Goal: Task Accomplishment & Management: Manage account settings

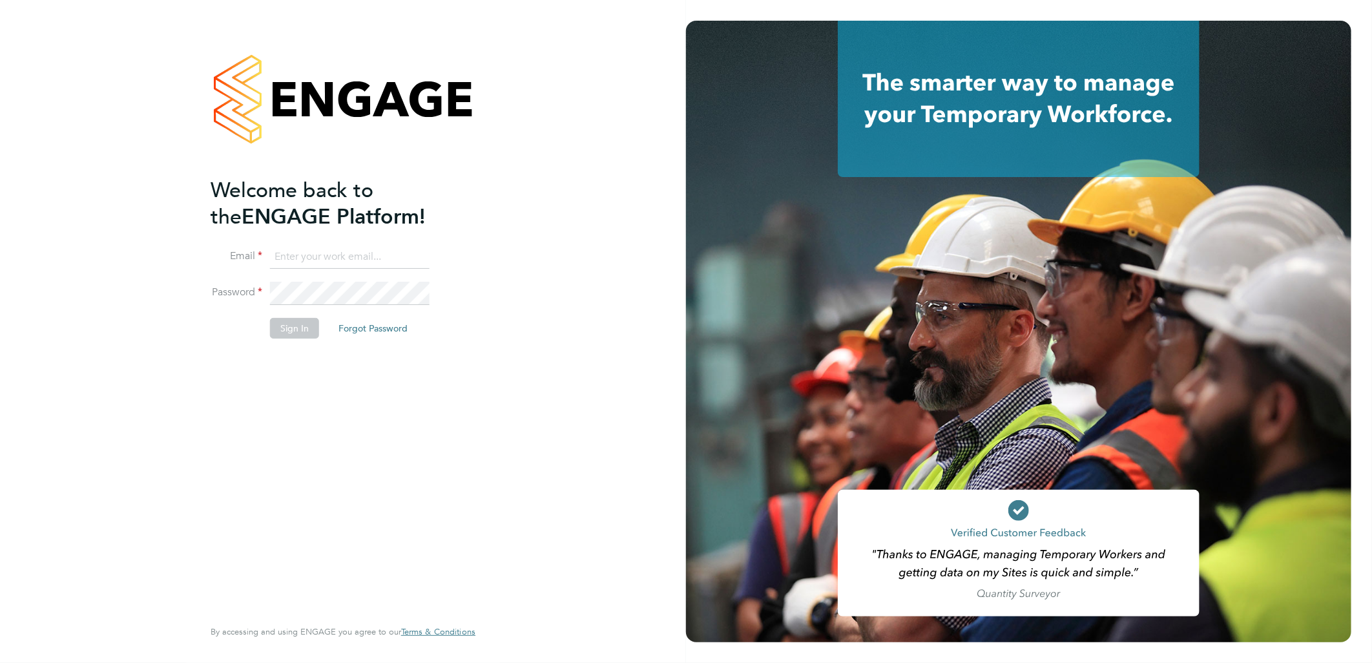
type input "[PERSON_NAME][EMAIL_ADDRESS][PERSON_NAME][DOMAIN_NAME]"
drag, startPoint x: 506, startPoint y: 390, endPoint x: 393, endPoint y: 370, distance: 114.8
click at [507, 388] on div "Welcome back to the ENGAGE Platform! Email [PERSON_NAME][EMAIL_ADDRESS][PERSON_…" at bounding box center [343, 331] width 686 height 663
click at [273, 323] on button "Sign In" at bounding box center [294, 328] width 49 height 21
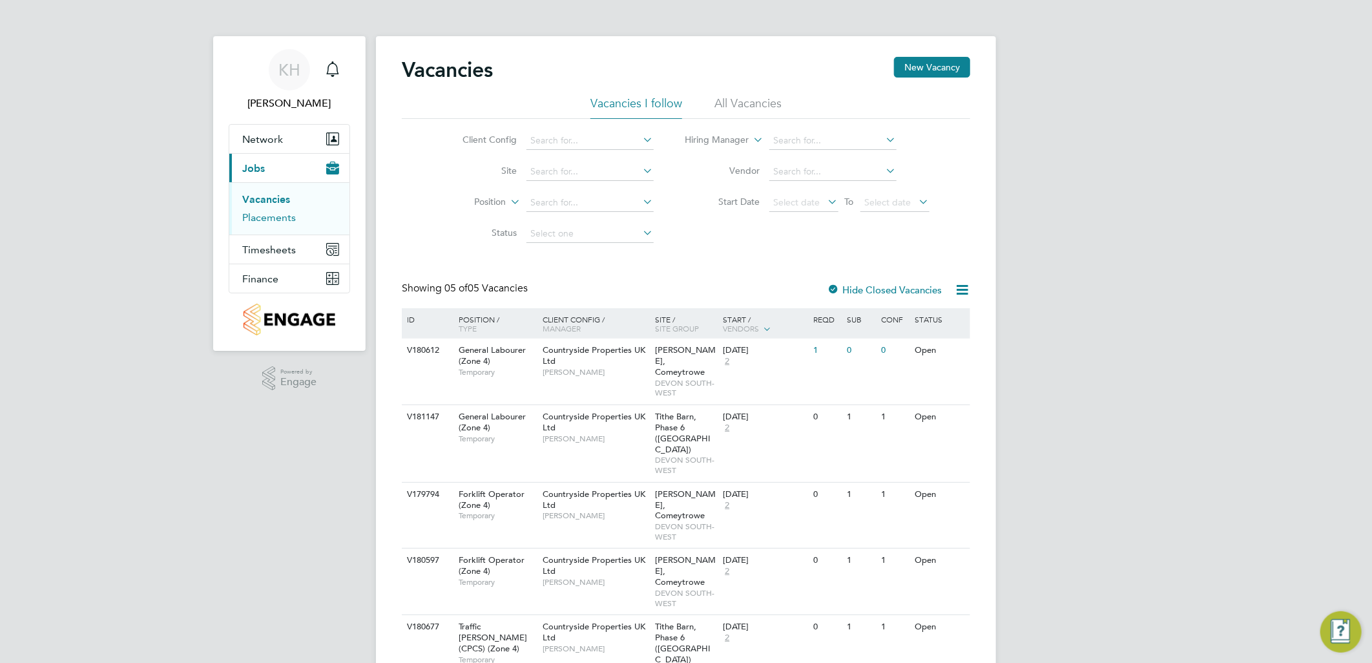
click at [261, 224] on link "Placements" at bounding box center [269, 217] width 54 height 12
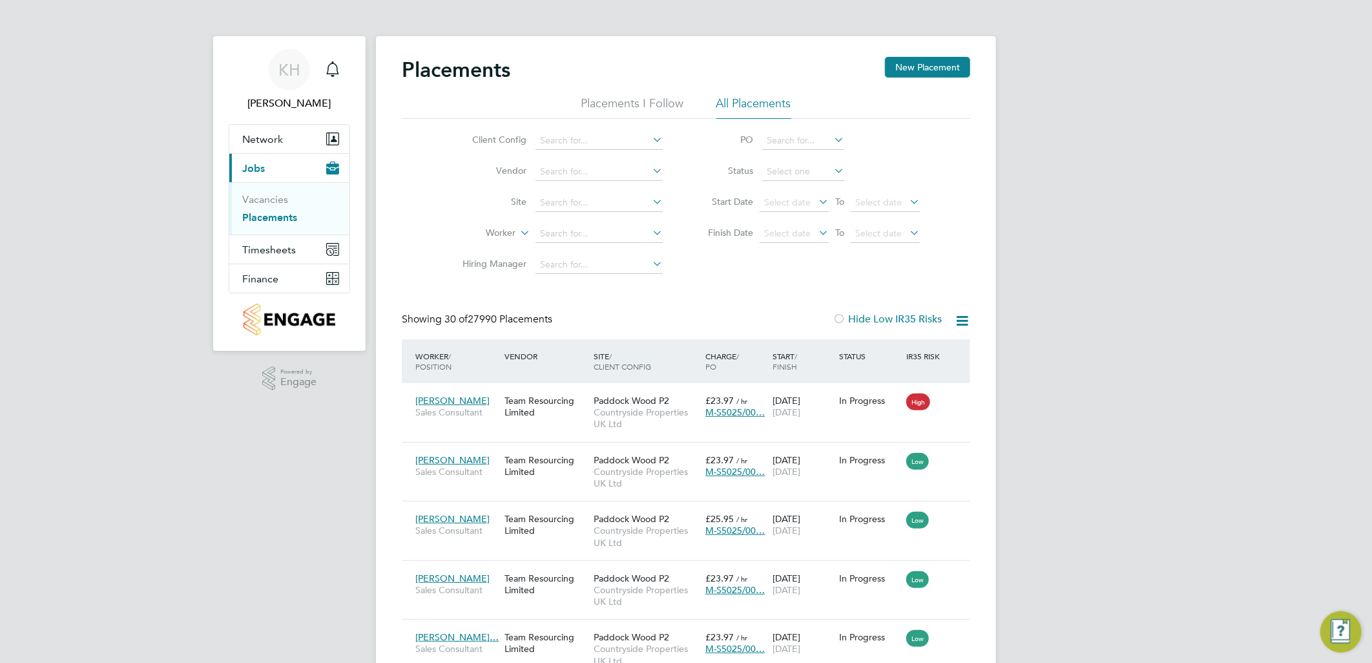
click at [570, 192] on li "Site" at bounding box center [557, 202] width 243 height 31
click at [574, 204] on input at bounding box center [599, 203] width 127 height 18
click at [578, 218] on li "Bovis Westco, Comey trowe" at bounding box center [599, 220] width 129 height 17
type input "[PERSON_NAME], Comeytrowe"
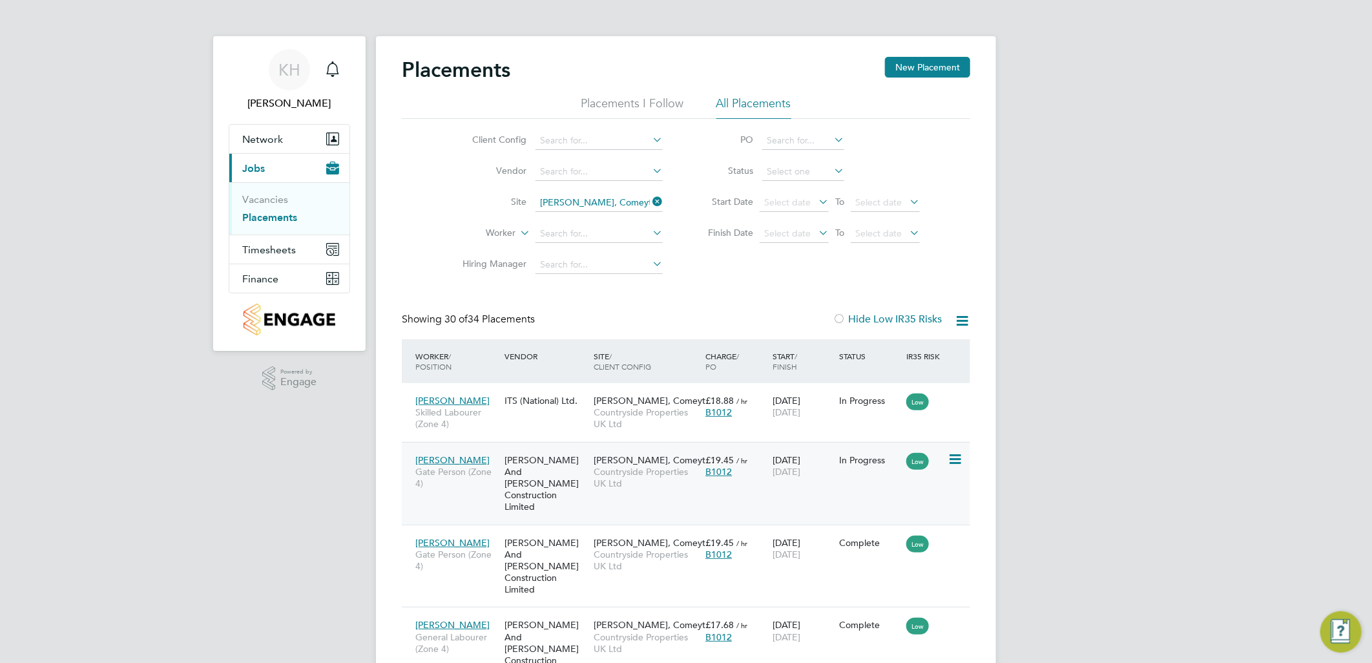
click at [651, 474] on span "Countryside Properties UK Ltd" at bounding box center [646, 477] width 105 height 23
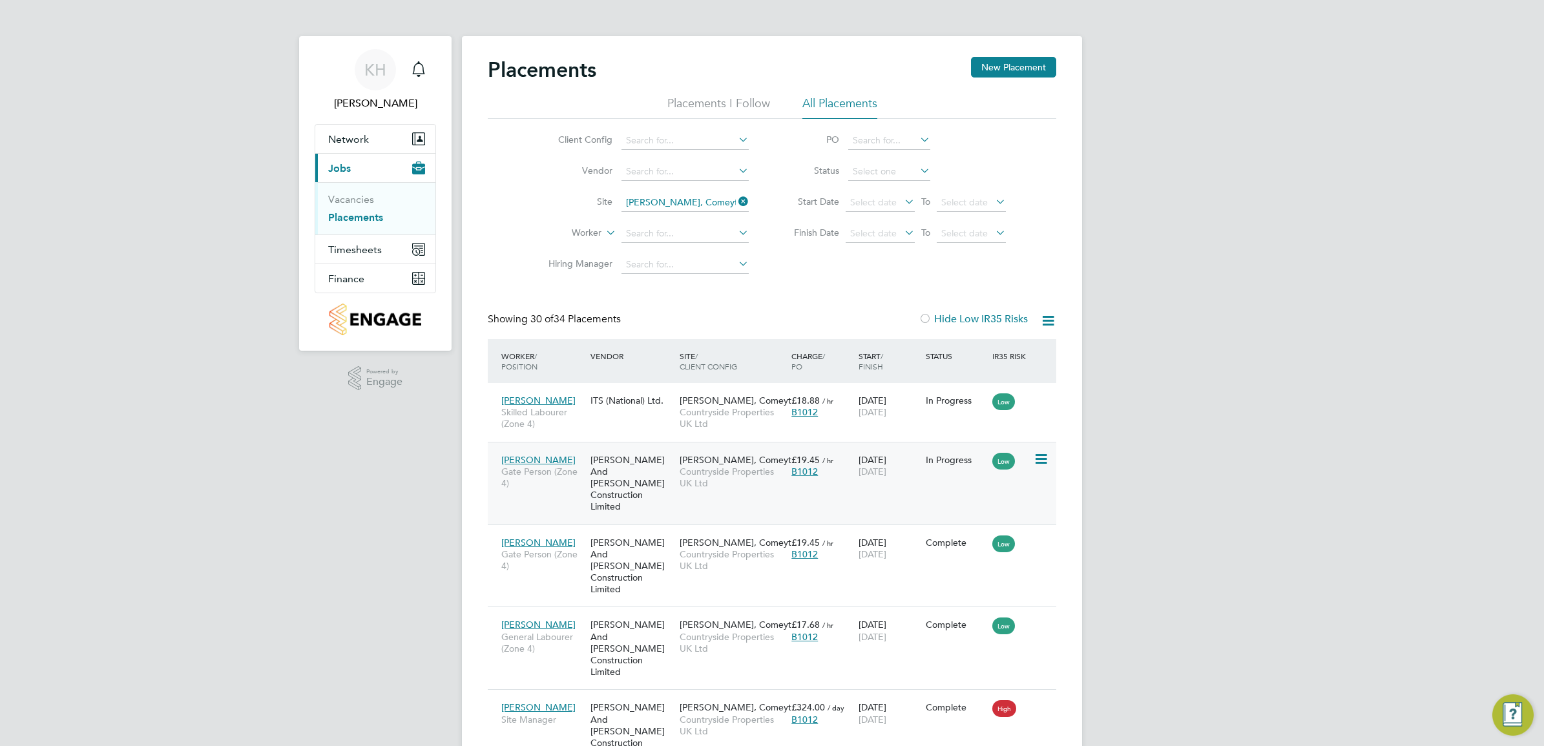
scroll to position [49, 112]
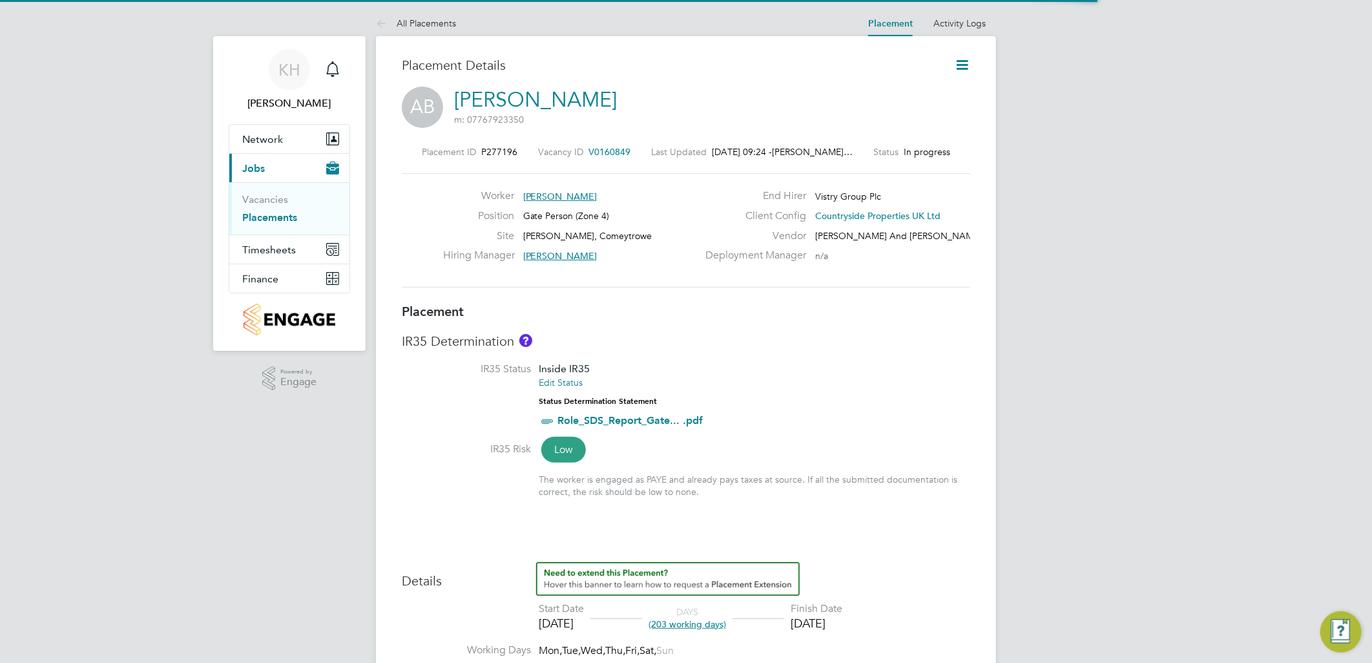
scroll to position [6, 6]
click at [963, 57] on icon at bounding box center [962, 65] width 16 height 16
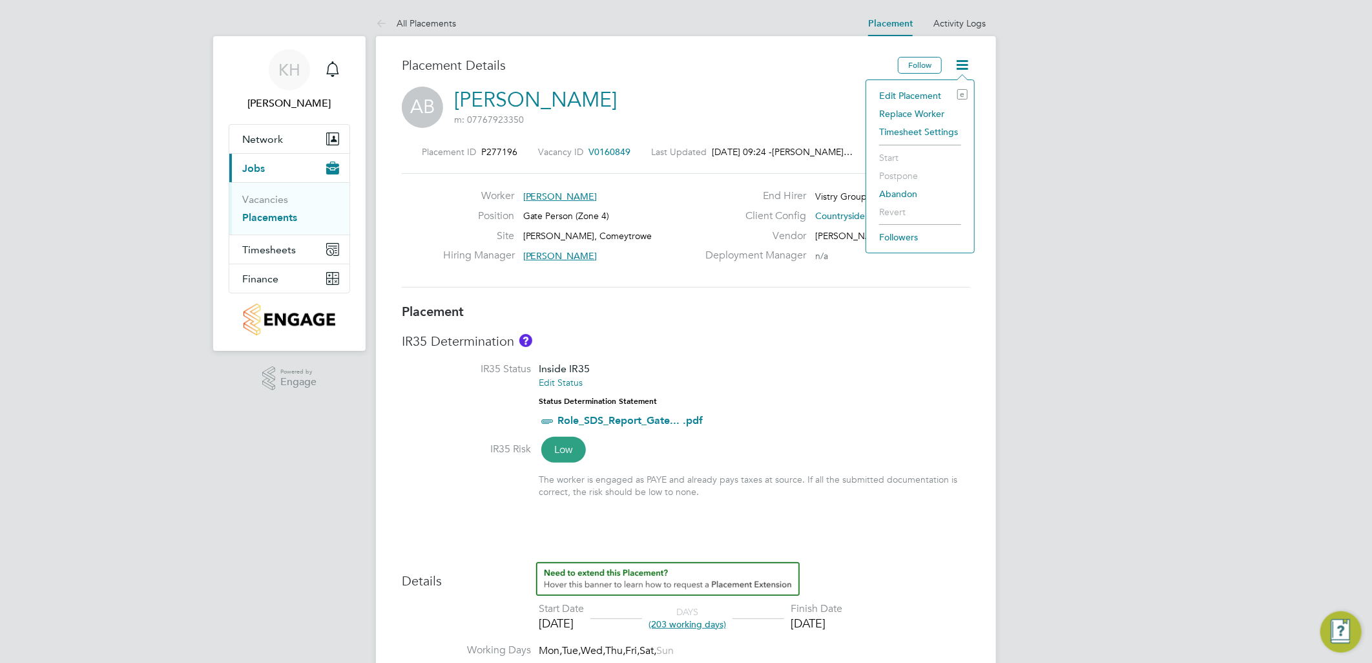
click at [884, 92] on li "Edit Placement e" at bounding box center [920, 96] width 95 height 18
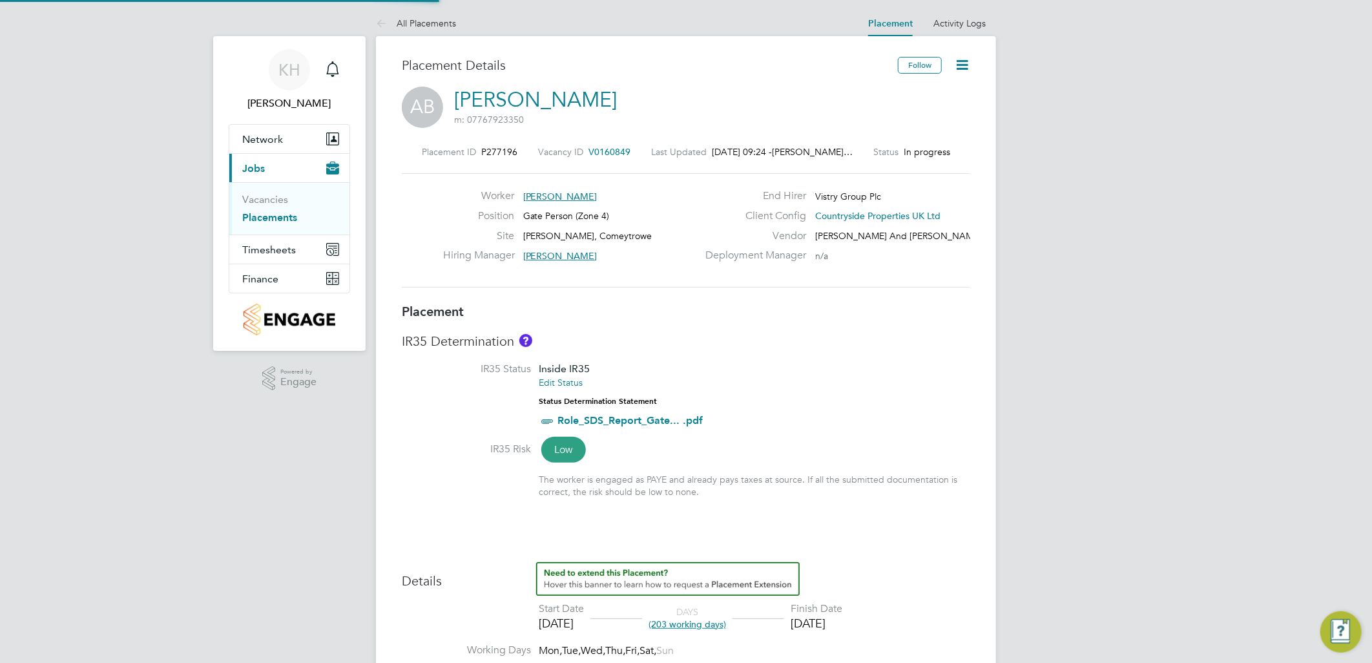
type input "[PERSON_NAME]"
type input "[DATE]"
type input "07:30"
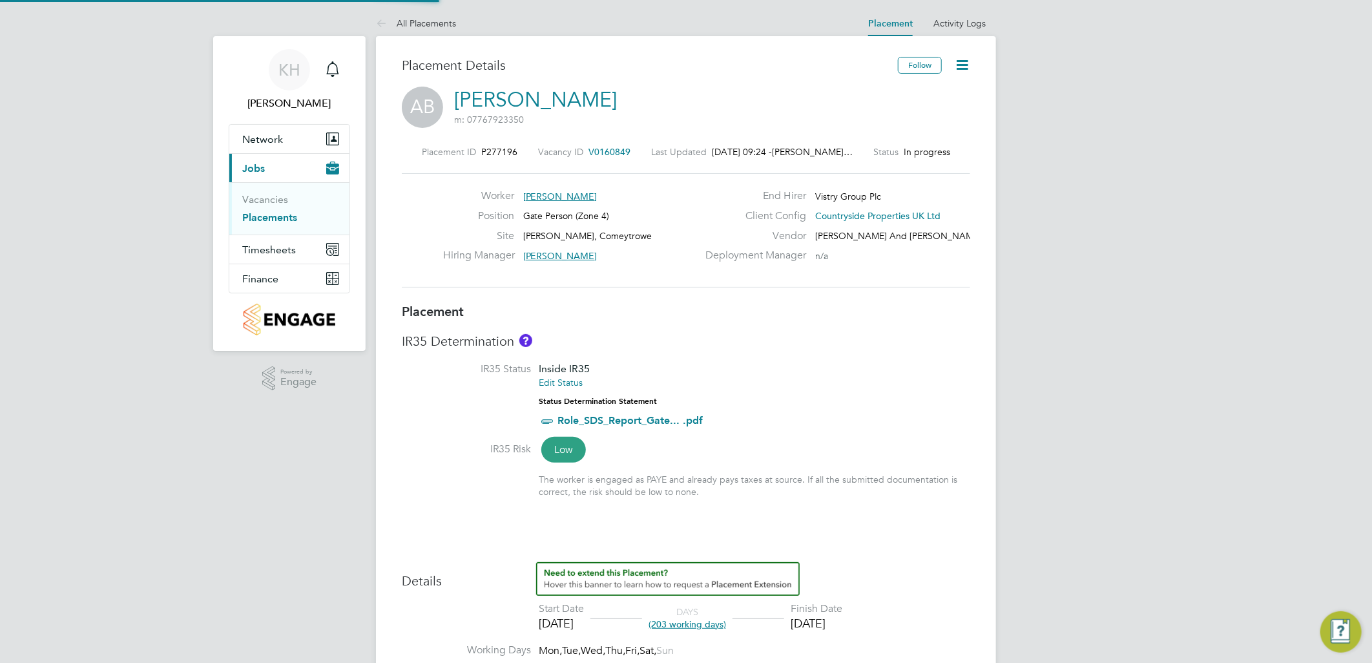
type input "16:30"
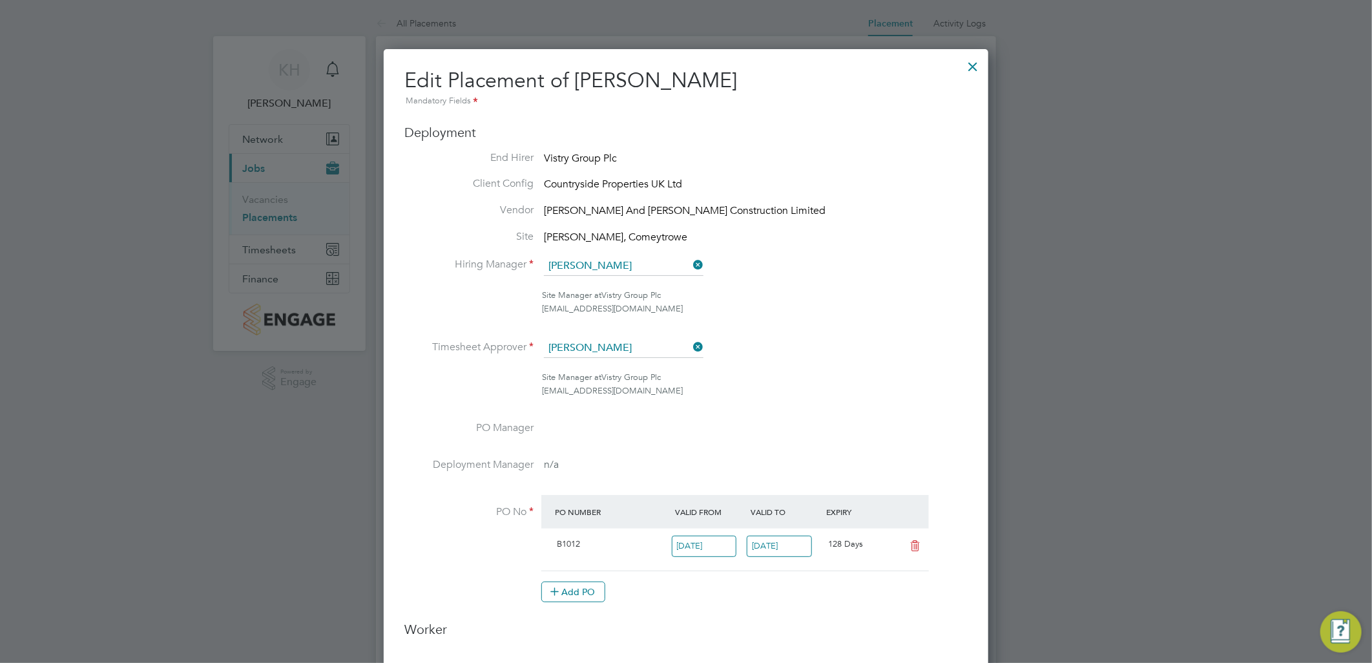
click at [859, 411] on ul "End Hirer Vistry Group Plc Client Config Countryside Properties UK Ltd Vendor O…" at bounding box center [685, 383] width 563 height 465
click at [977, 68] on div at bounding box center [973, 63] width 23 height 23
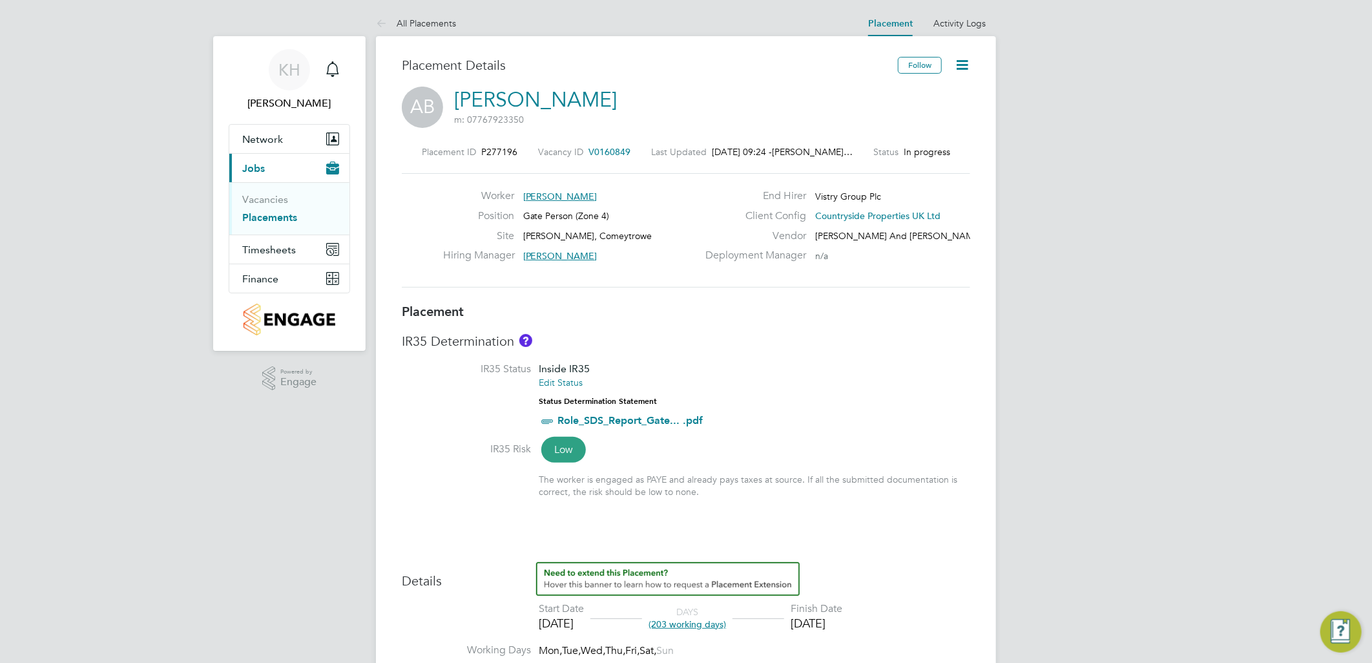
click at [815, 326] on div "Placement IR35 Determination IR35 Status Inside IR35 Edit Status Status Determi…" at bounding box center [686, 675] width 569 height 744
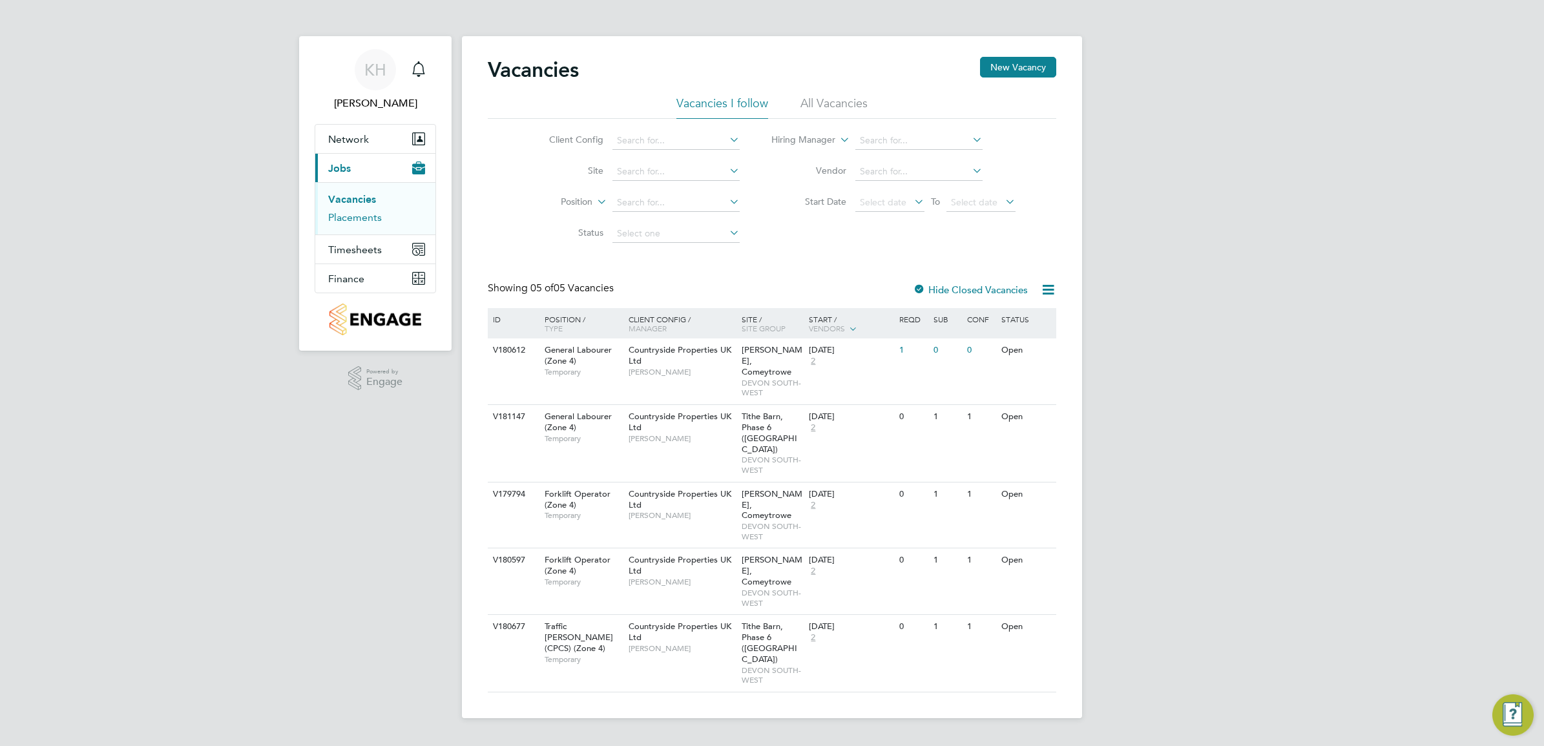
click at [364, 224] on link "Placements" at bounding box center [355, 217] width 54 height 12
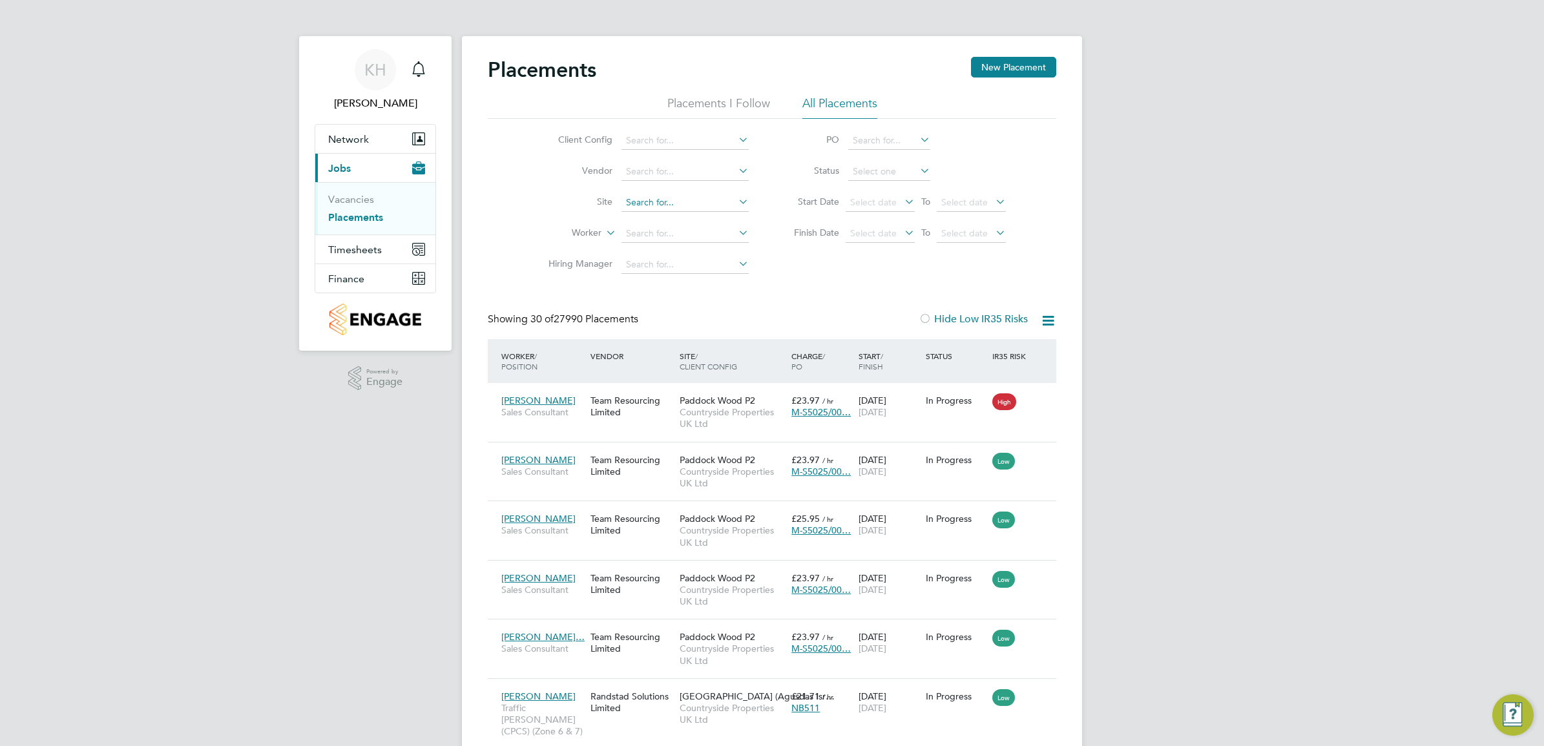
click at [650, 202] on input at bounding box center [685, 203] width 127 height 18
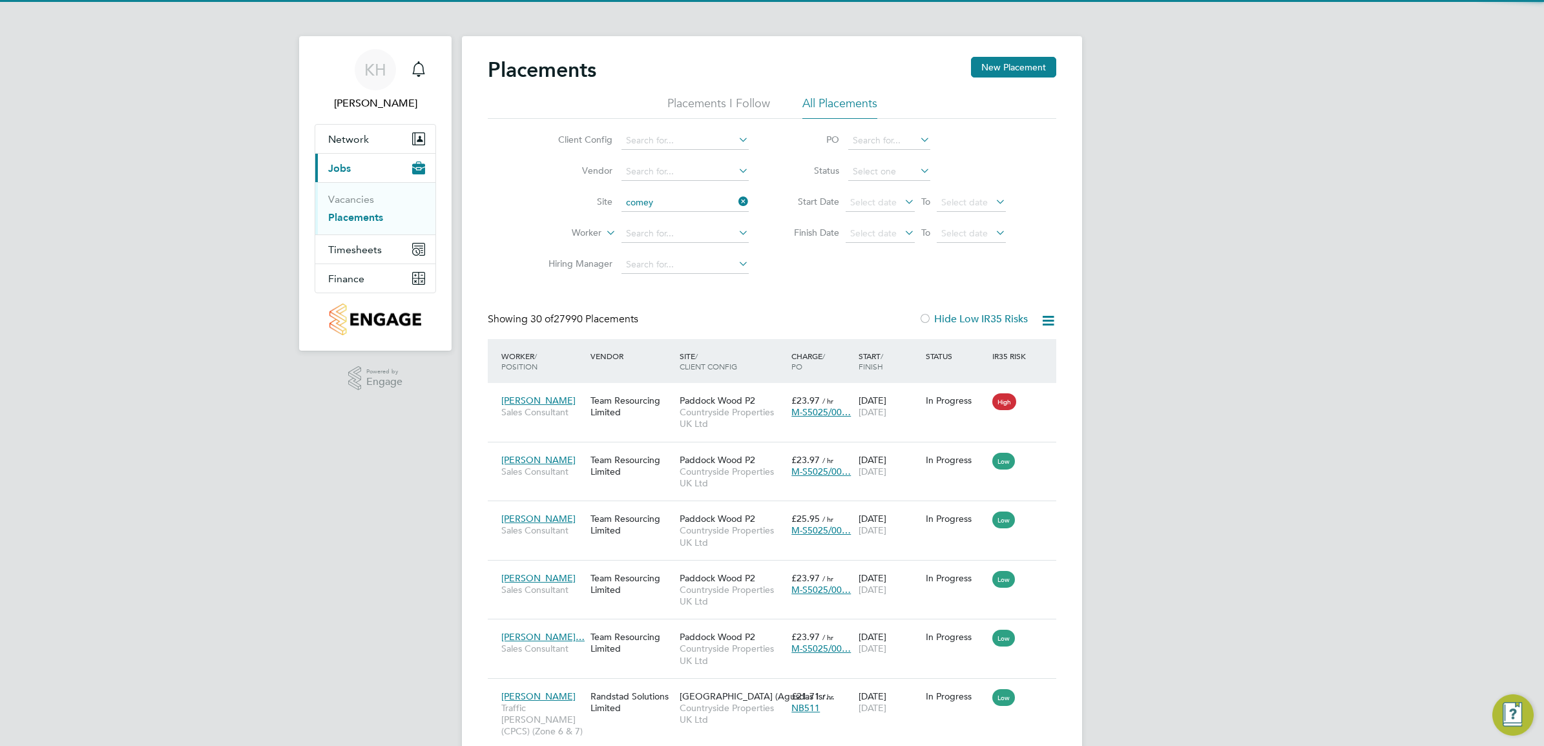
click at [686, 228] on li "Bovis Westco, Comey trowe" at bounding box center [685, 219] width 129 height 17
type input "[PERSON_NAME], Comeytrowe"
